Goal: Information Seeking & Learning: Compare options

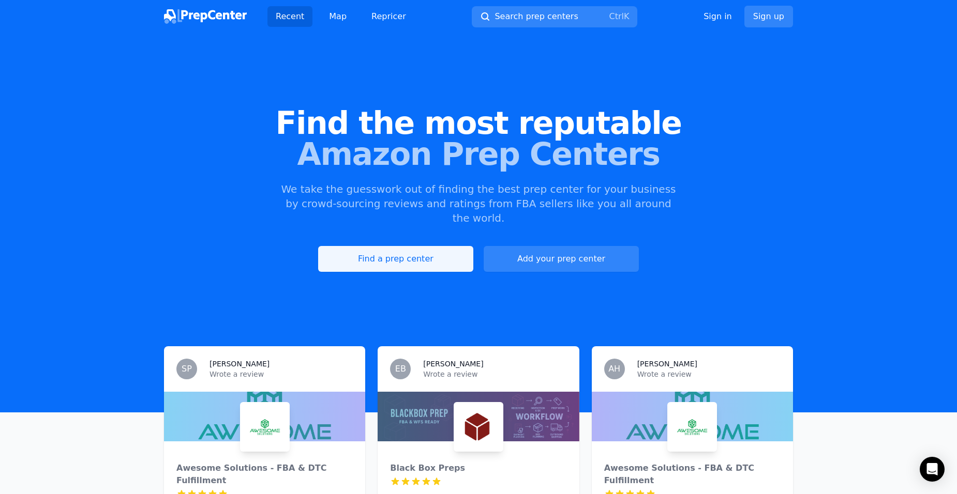
drag, startPoint x: 0, startPoint y: 0, endPoint x: 411, endPoint y: 246, distance: 478.8
click at [411, 246] on link "Find a prep center" at bounding box center [395, 259] width 155 height 26
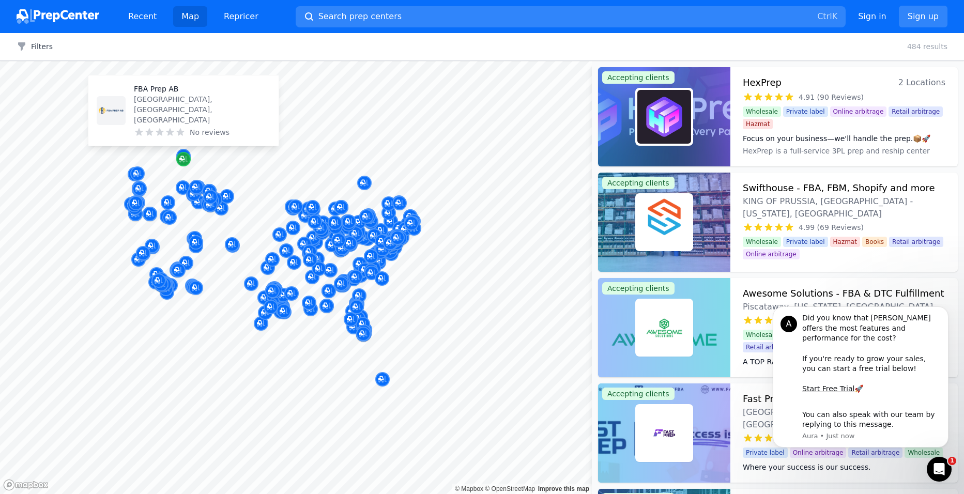
click at [184, 160] on icon "Map marker" at bounding box center [183, 159] width 8 height 10
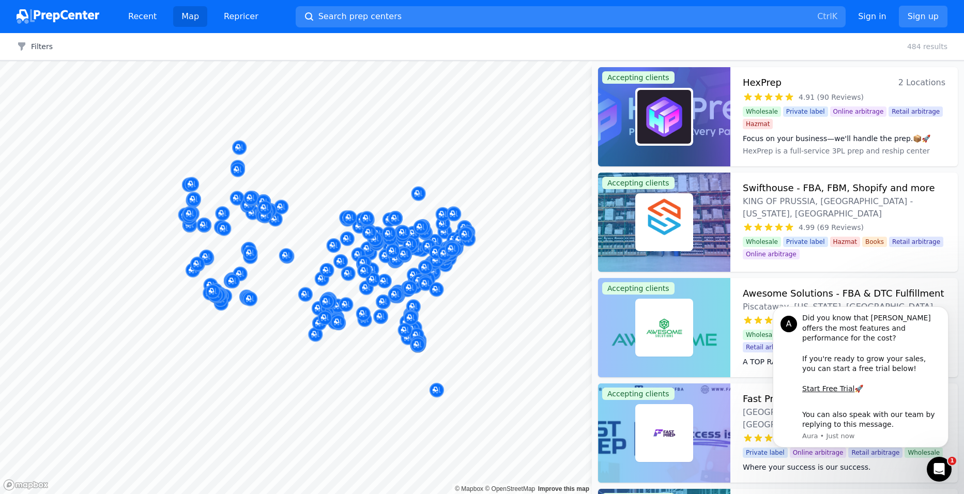
drag, startPoint x: 184, startPoint y: 155, endPoint x: 230, endPoint y: 164, distance: 47.5
click at [230, 61] on div at bounding box center [296, 61] width 592 height 0
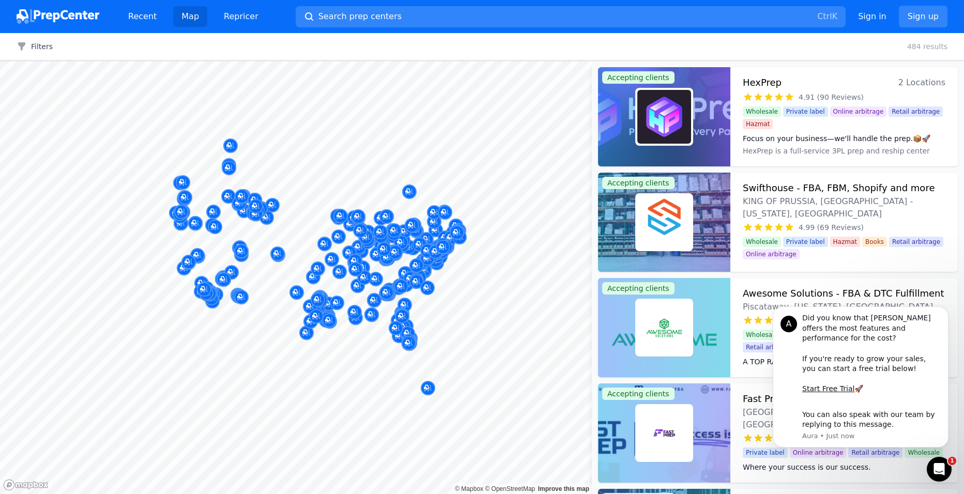
click at [225, 160] on div at bounding box center [229, 157] width 199 height 8
click at [231, 164] on icon "Map marker" at bounding box center [229, 168] width 8 height 10
click at [217, 103] on p "FBA Prep AB" at bounding box center [247, 98] width 137 height 10
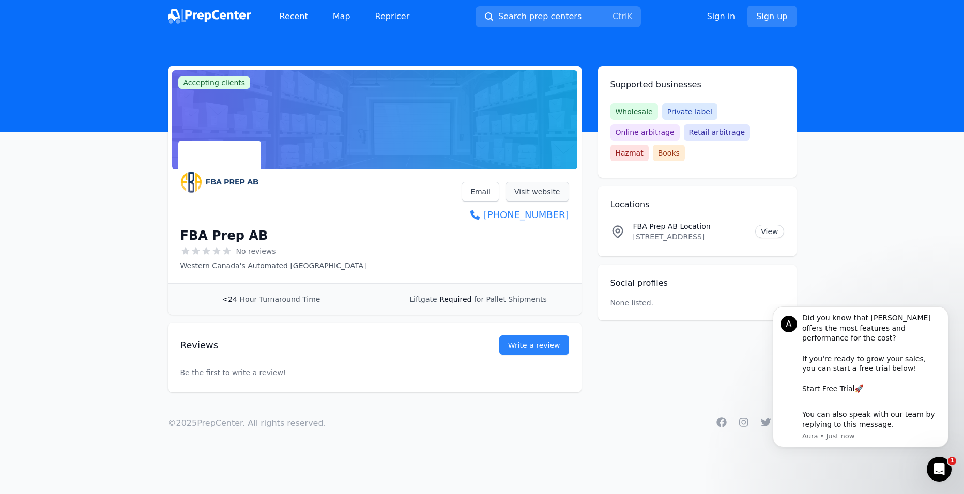
click at [544, 189] on link "Visit website" at bounding box center [538, 192] width 64 height 20
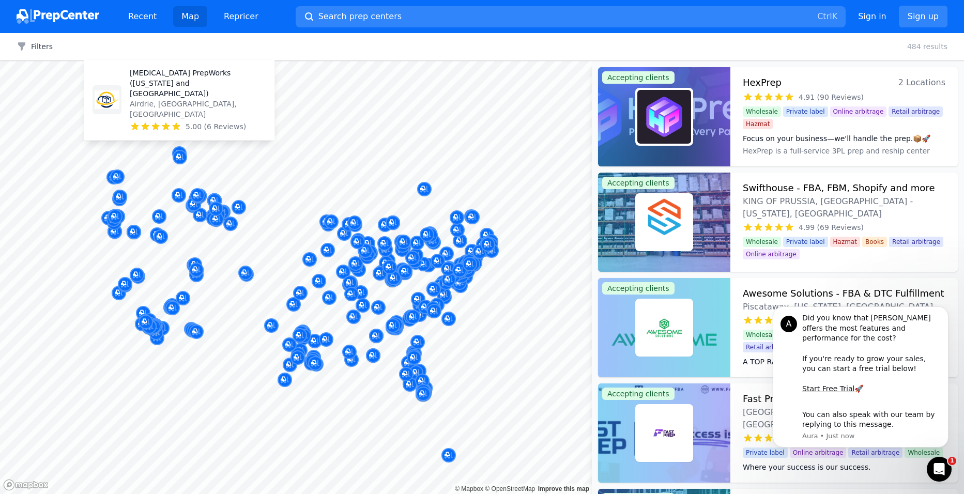
click at [182, 99] on p "[MEDICAL_DATA] PrepWorks ([US_STATE] and [GEOGRAPHIC_DATA])" at bounding box center [198, 83] width 137 height 31
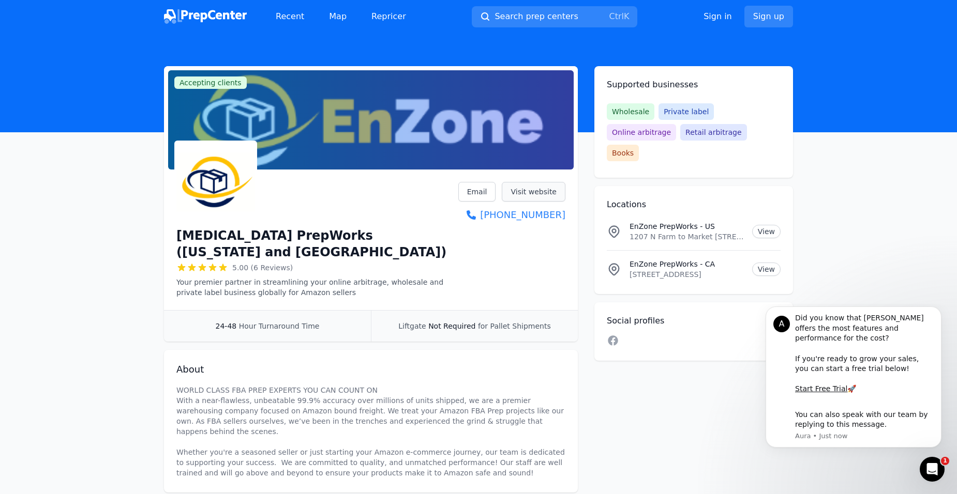
click at [534, 190] on link "Visit website" at bounding box center [534, 192] width 64 height 20
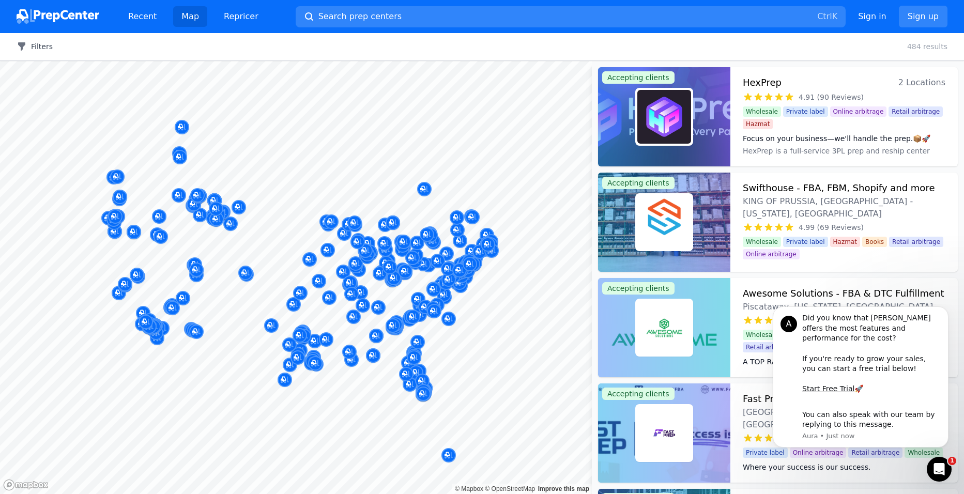
click at [186, 151] on button "Map marker" at bounding box center [180, 158] width 14 height 16
click at [184, 128] on icon "Map marker" at bounding box center [182, 127] width 8 height 10
click at [173, 94] on div "Peak Prep Services [GEOGRAPHIC_DATA], [GEOGRAPHIC_DATA], [GEOGRAPHIC_DATA] No r…" at bounding box center [200, 78] width 130 height 51
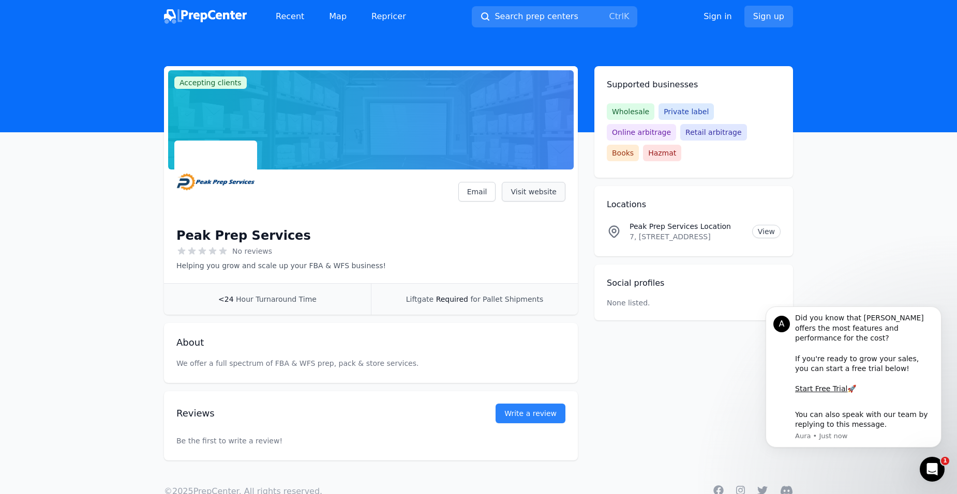
click at [537, 193] on link "Visit website" at bounding box center [534, 192] width 64 height 20
click at [770, 17] on link "Sign up" at bounding box center [768, 17] width 49 height 22
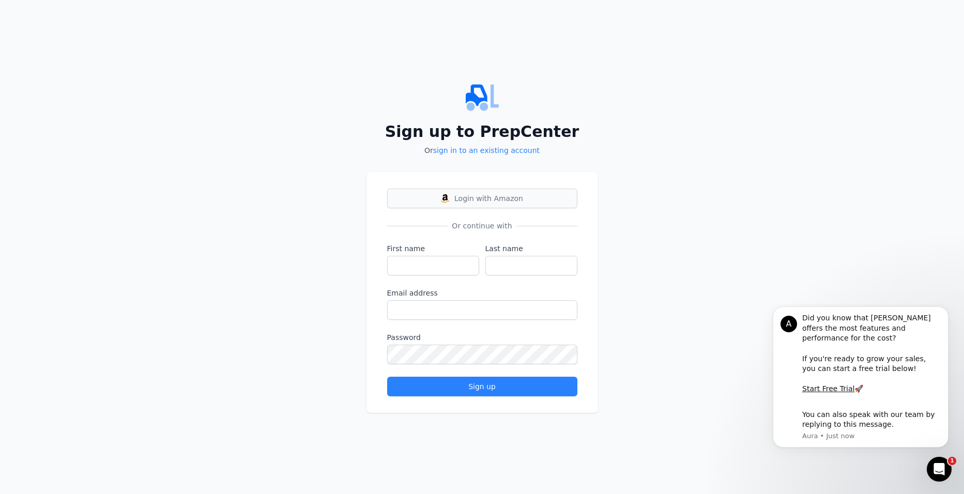
click at [488, 201] on span "Login with Amazon" at bounding box center [488, 198] width 69 height 10
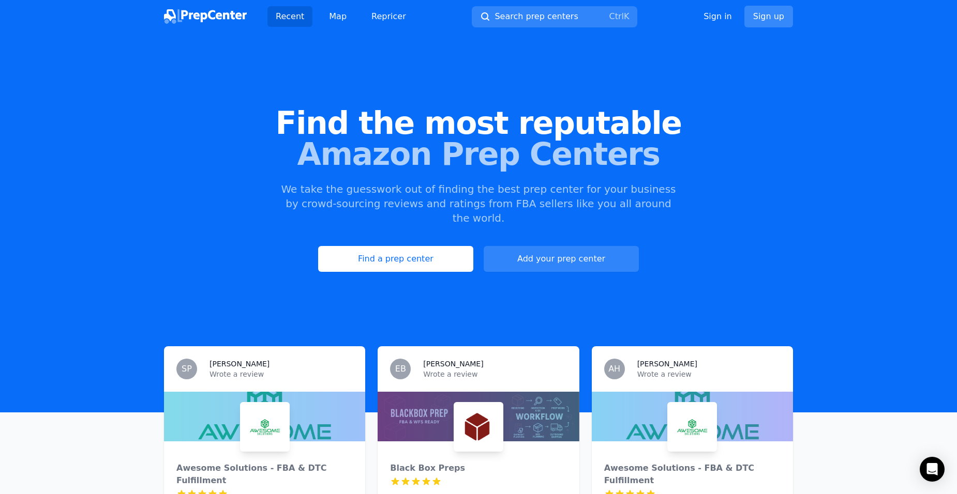
click at [766, 17] on link "Sign up" at bounding box center [768, 17] width 49 height 22
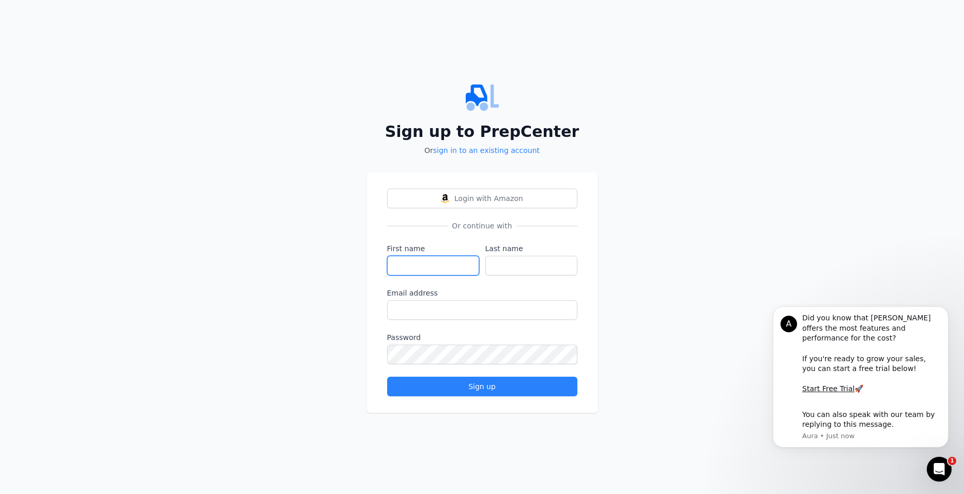
click at [425, 267] on input "First name" at bounding box center [433, 266] width 92 height 20
type input "Deana"
type input "Vellenoweth"
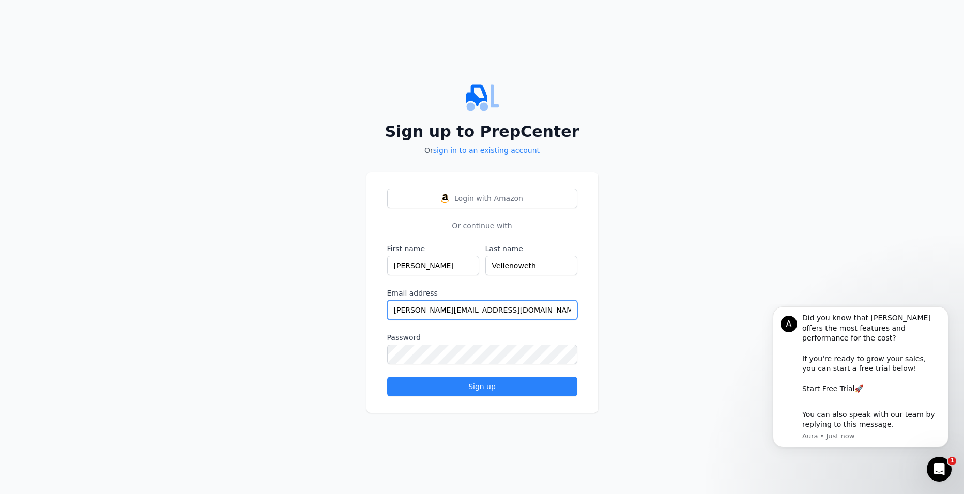
drag, startPoint x: 492, startPoint y: 309, endPoint x: 354, endPoint y: 307, distance: 138.1
click at [354, 307] on div "Sign up to PrepCenter Or sign in to an existing account Login with Amazon Or co…" at bounding box center [482, 247] width 964 height 494
type input "vellyenterprise@gmail.com"
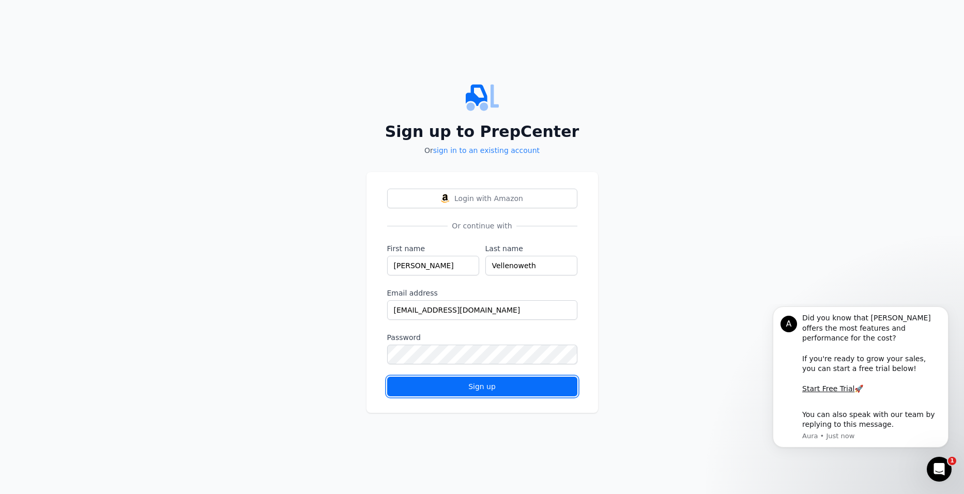
click at [478, 388] on div "Sign up" at bounding box center [482, 387] width 173 height 10
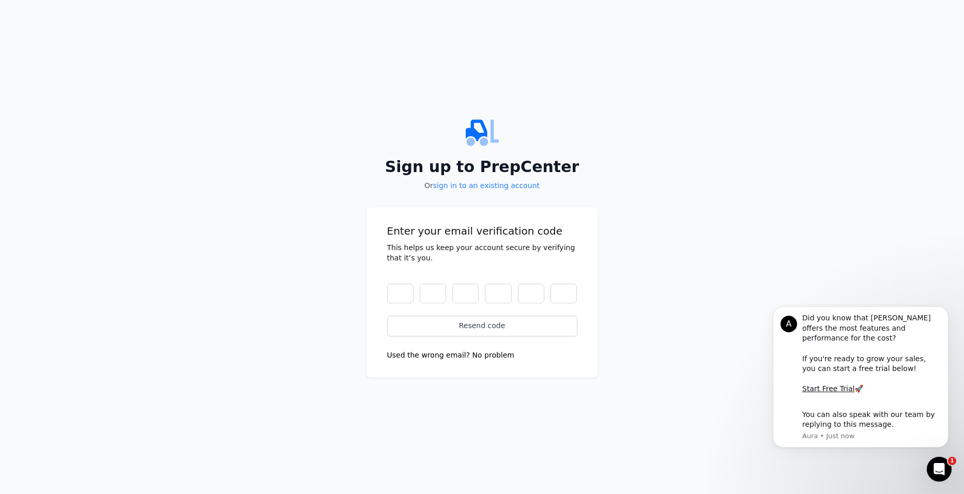
click at [393, 295] on input "text" at bounding box center [400, 294] width 26 height 20
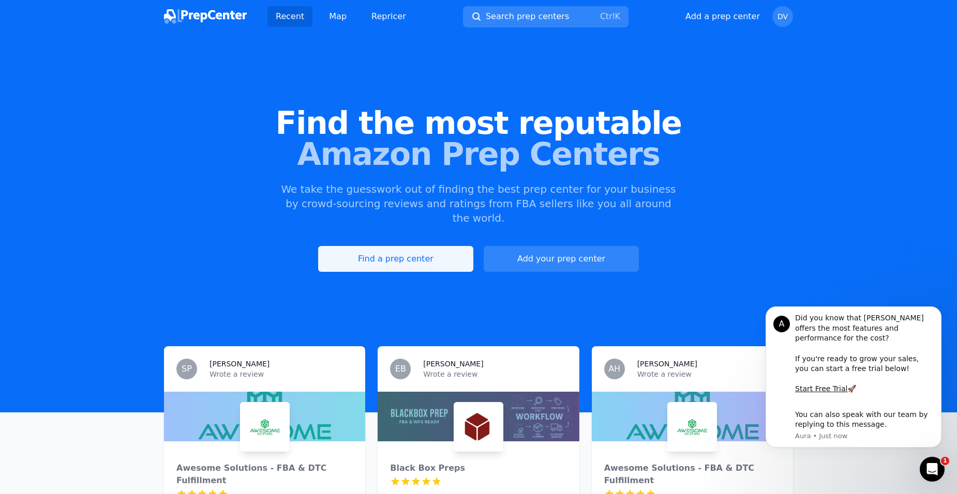
click at [396, 247] on link "Find a prep center" at bounding box center [395, 259] width 155 height 26
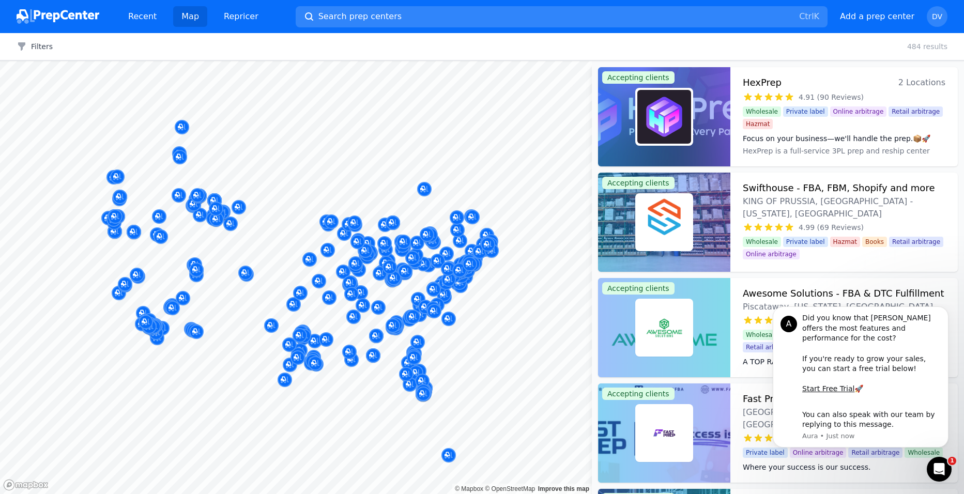
click at [175, 147] on div at bounding box center [180, 146] width 199 height 8
click at [181, 123] on icon "Map marker" at bounding box center [182, 127] width 8 height 10
click at [170, 87] on p "[GEOGRAPHIC_DATA], [GEOGRAPHIC_DATA], [GEOGRAPHIC_DATA]" at bounding box center [200, 77] width 137 height 31
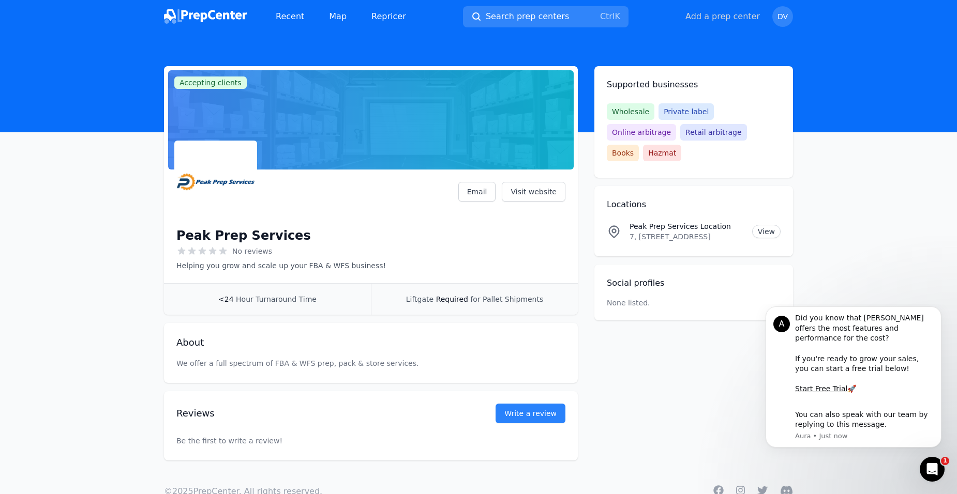
click at [729, 14] on button "Add a prep center" at bounding box center [722, 16] width 74 height 12
select select "US"
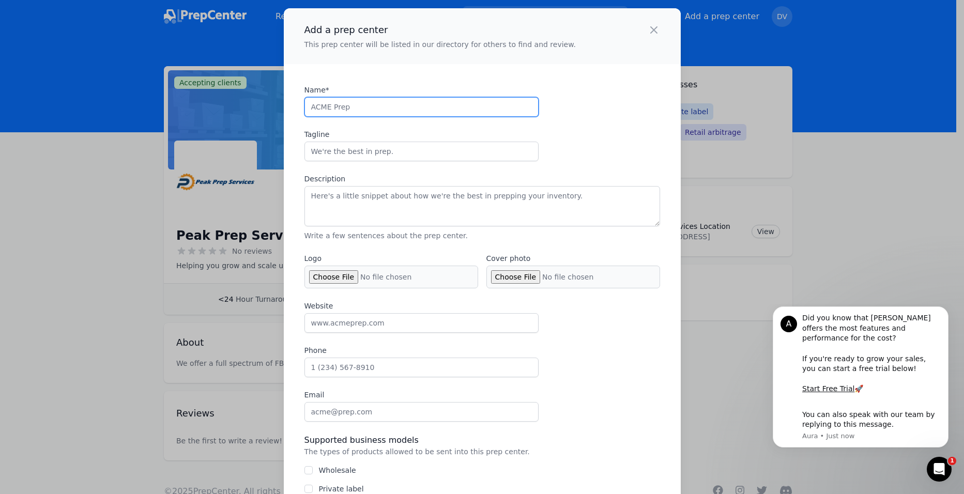
click at [371, 108] on input "Name*" at bounding box center [422, 107] width 234 height 20
type input "Peak Prep Services"
click at [651, 30] on icon "button" at bounding box center [654, 30] width 6 height 6
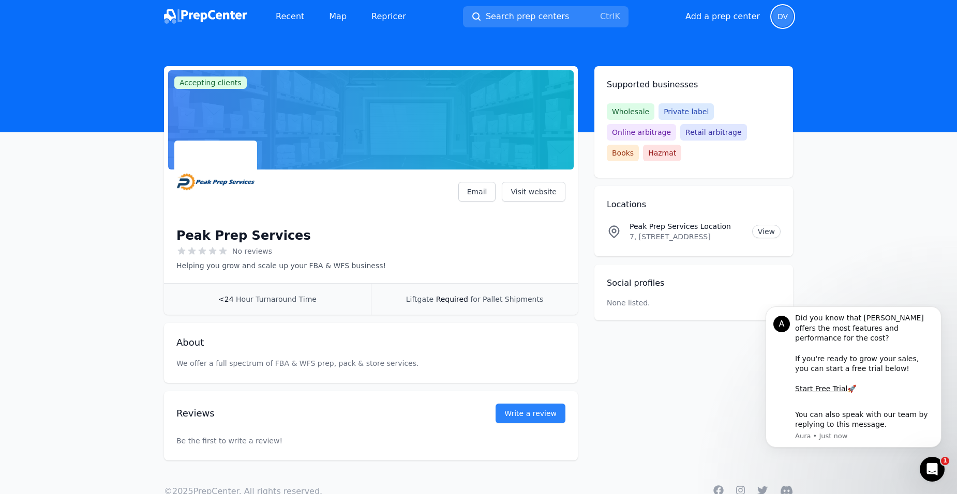
click at [785, 17] on span "DV" at bounding box center [782, 16] width 10 height 7
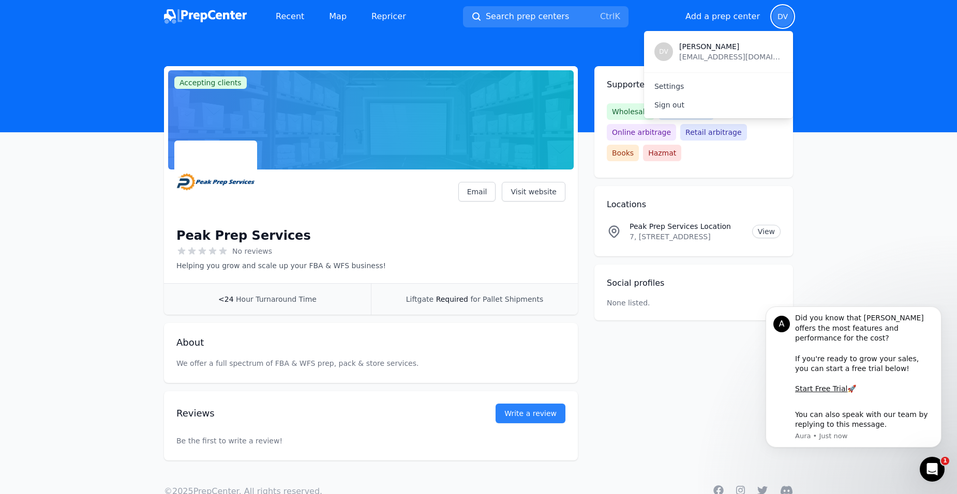
click at [329, 138] on div at bounding box center [370, 119] width 405 height 99
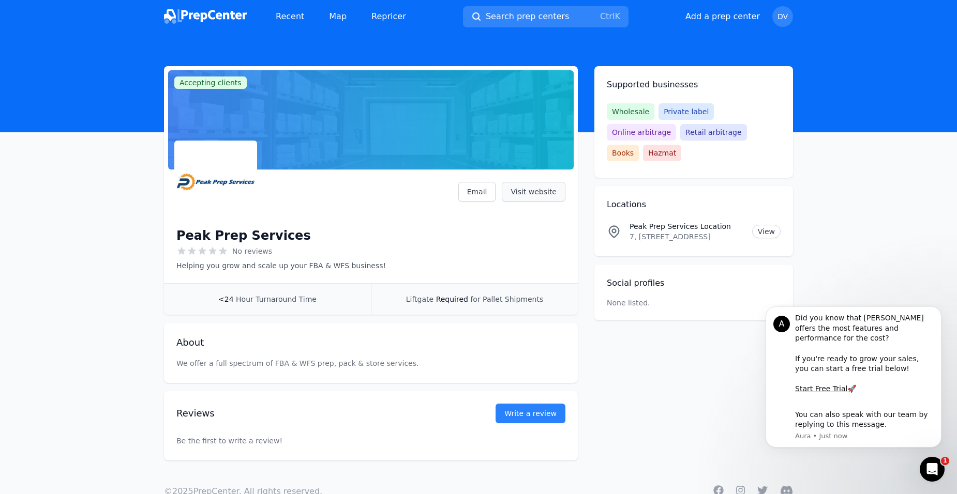
click at [527, 194] on link "Visit website" at bounding box center [534, 192] width 64 height 20
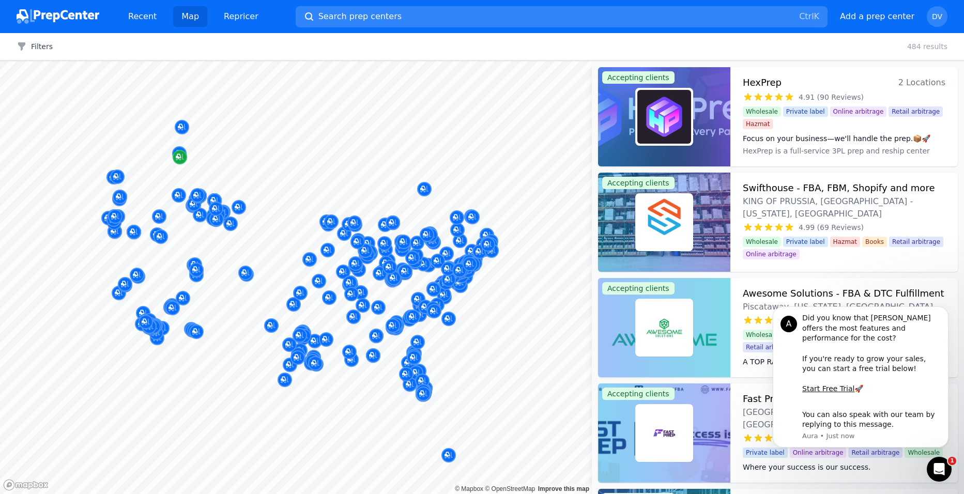
click at [176, 151] on div "Map marker" at bounding box center [180, 157] width 14 height 14
click at [180, 131] on icon at bounding box center [177, 130] width 10 height 10
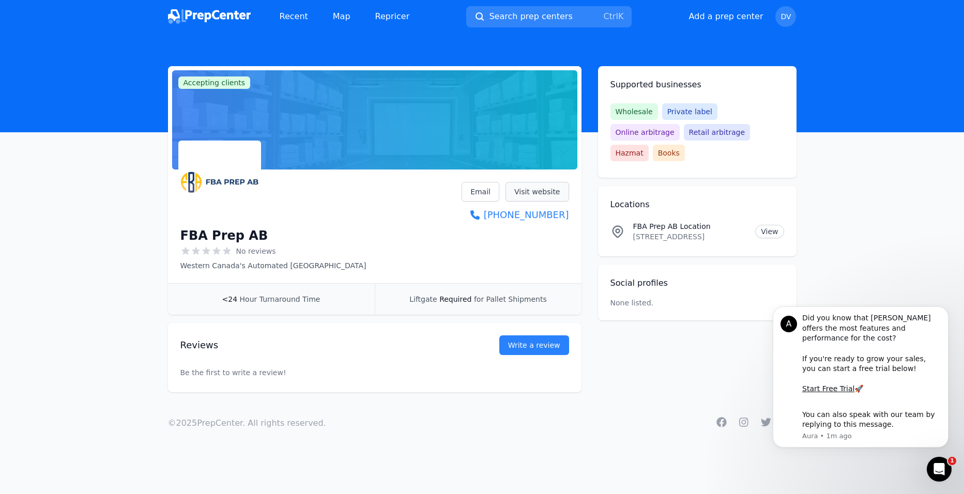
click at [525, 192] on link "Visit website" at bounding box center [538, 192] width 64 height 20
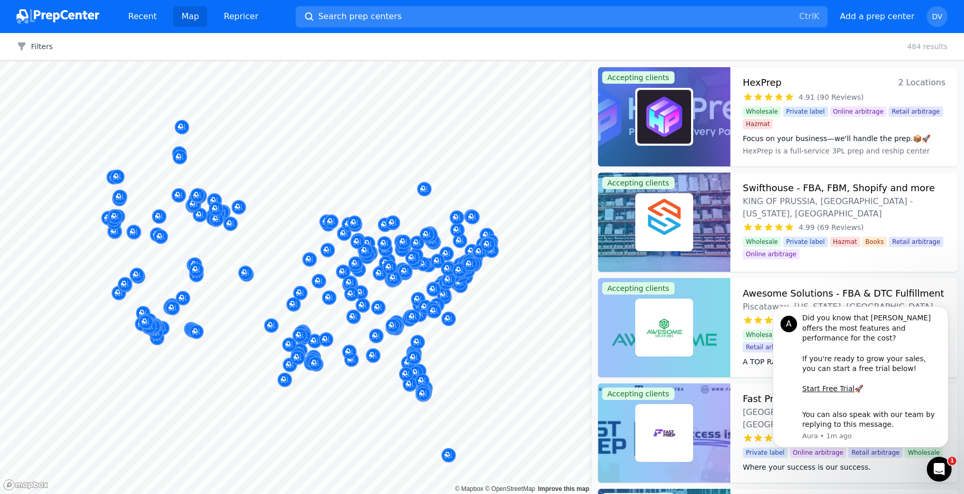
click at [178, 148] on div at bounding box center [180, 146] width 199 height 8
click at [178, 147] on div at bounding box center [180, 146] width 199 height 8
click at [212, 61] on div at bounding box center [296, 61] width 592 height 0
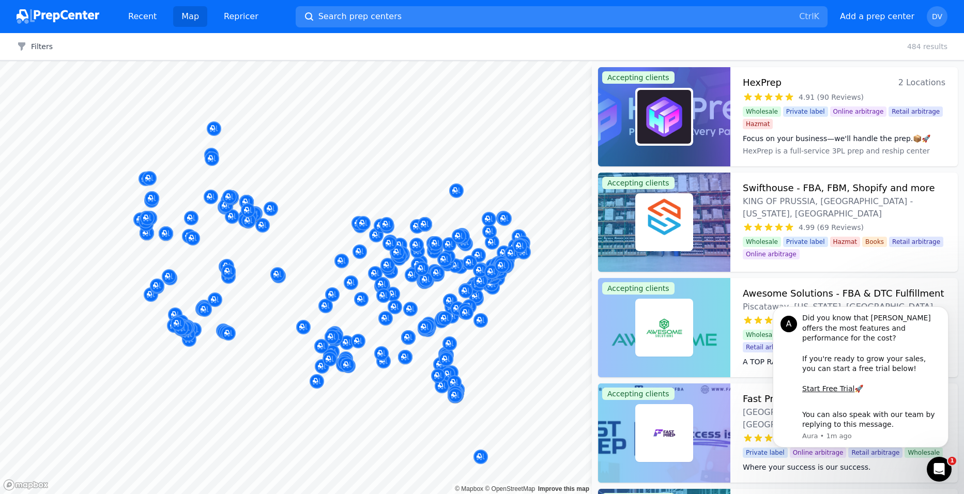
click at [209, 148] on div at bounding box center [212, 147] width 199 height 8
click at [116, 51] on div "Filters Clear all 484 results" at bounding box center [482, 46] width 964 height 27
click at [343, 16] on span "Search prep centers" at bounding box center [360, 16] width 83 height 12
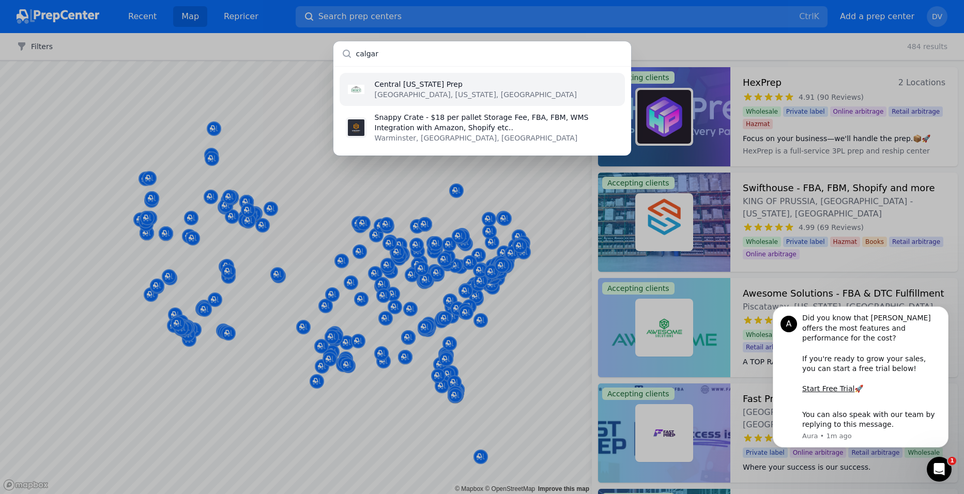
type input "calgary"
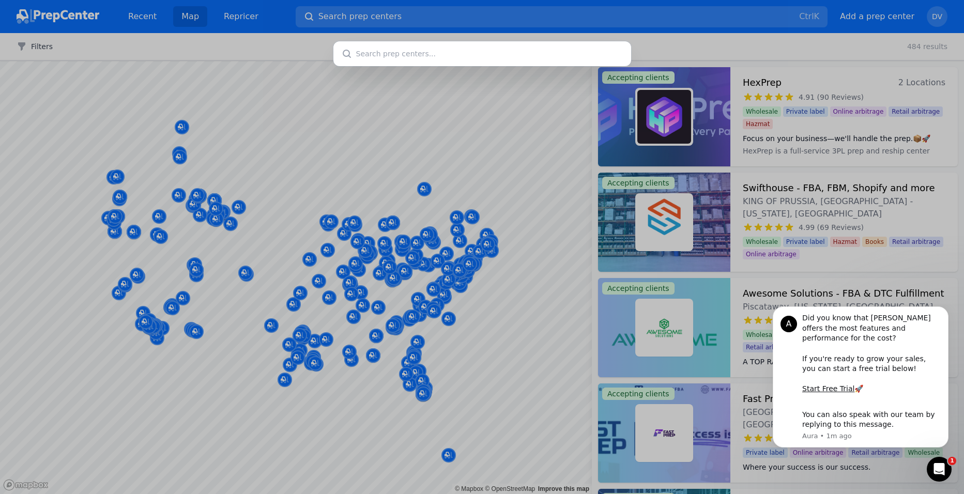
click at [308, 133] on div at bounding box center [482, 247] width 964 height 494
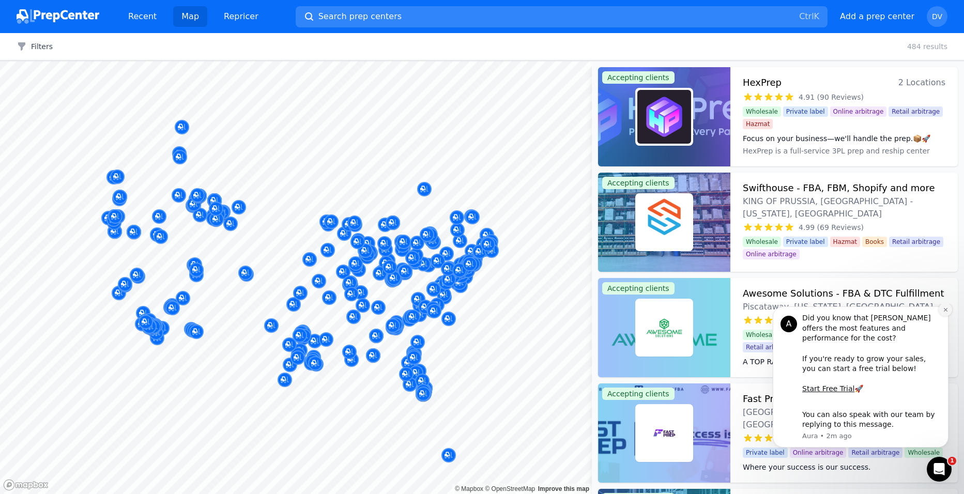
click at [944, 313] on icon "Dismiss notification" at bounding box center [946, 310] width 6 height 6
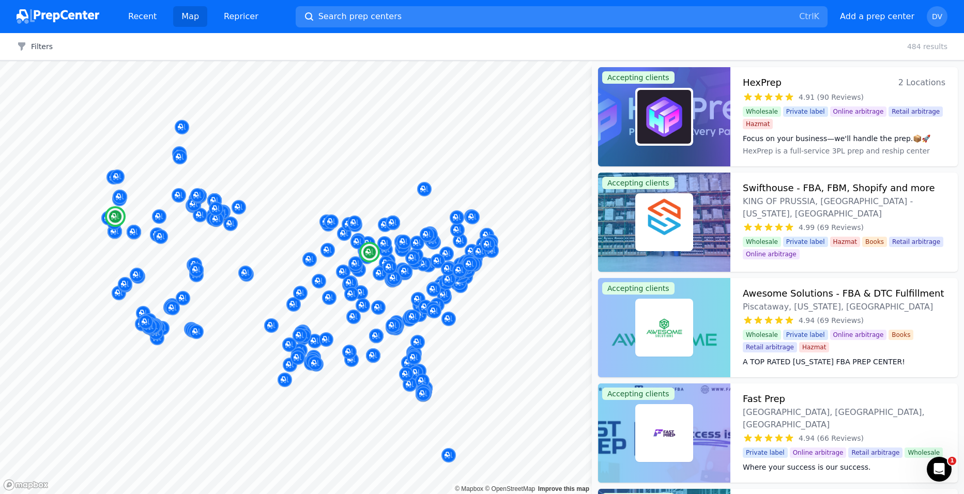
click at [920, 82] on span "2 Locations" at bounding box center [922, 82] width 47 height 14
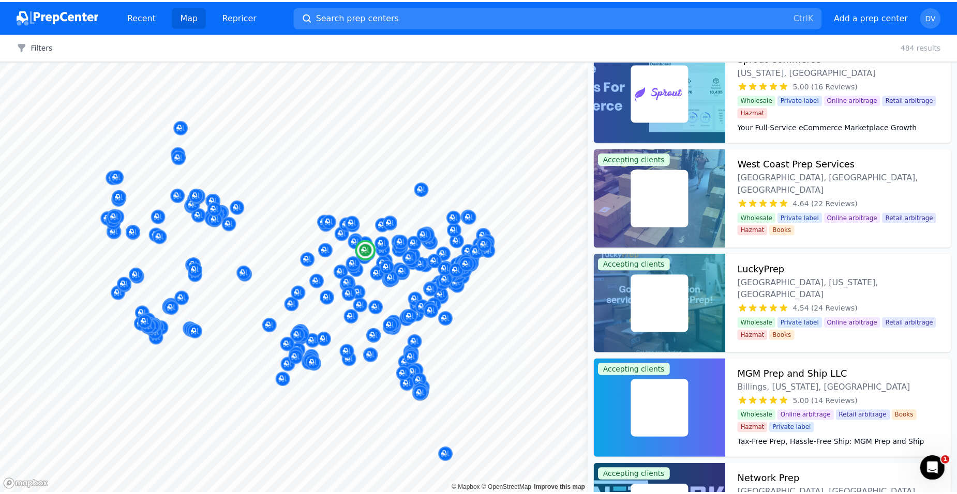
scroll to position [2482, 0]
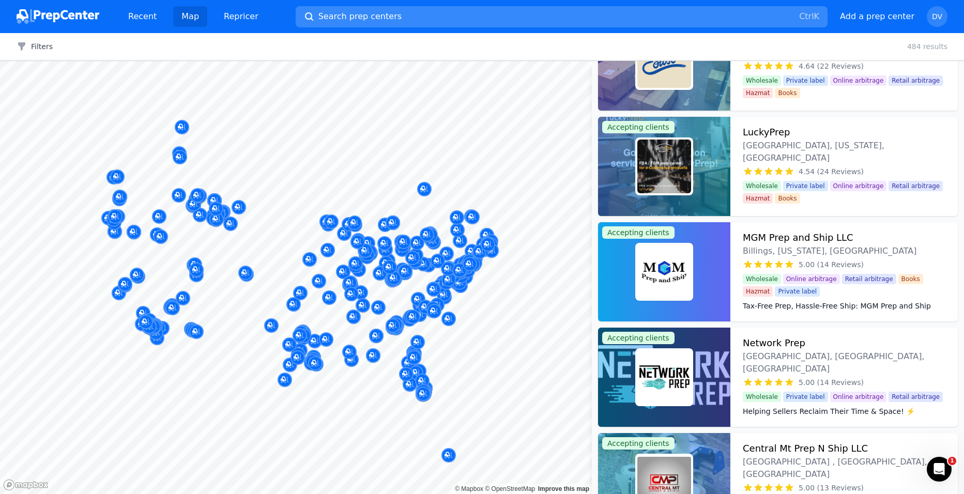
click at [402, 18] on button "Search prep centers Ctrl K" at bounding box center [562, 16] width 532 height 21
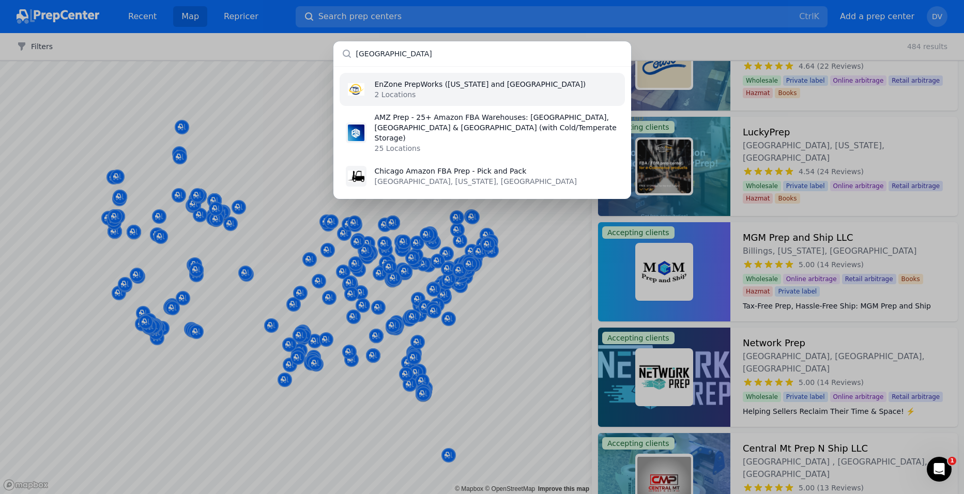
type input "canada"
click at [408, 85] on p "[MEDICAL_DATA] PrepWorks ([US_STATE] and [GEOGRAPHIC_DATA])" at bounding box center [480, 84] width 211 height 10
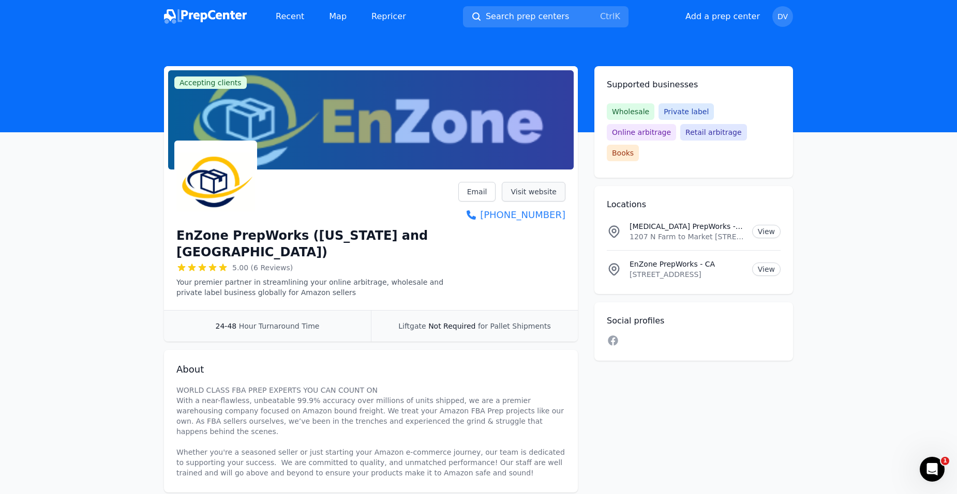
click at [535, 187] on link "Visit website" at bounding box center [534, 192] width 64 height 20
